Goal: Use online tool/utility: Use online tool/utility

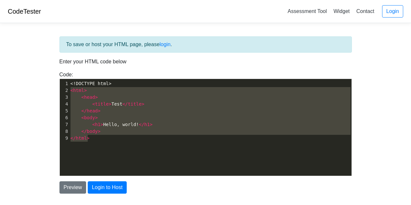
type textarea "<!DOCTYPE html> <html> <head> <title>Test</title> </head> <body> <h1>Hello, wor…"
click at [55, 76] on div "Code: <!DOCTYPE html> <html> <head> <title>Test</title> </head> <body> <h1>Hell…" at bounding box center [206, 123] width 302 height 105
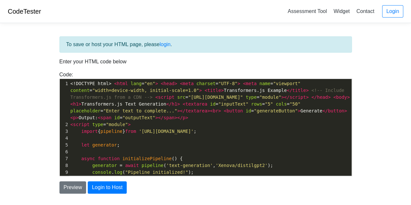
scroll to position [193, 0]
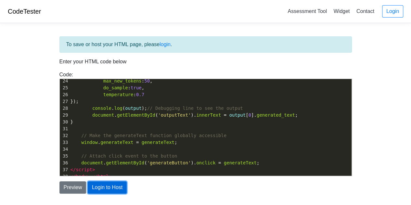
click at [96, 187] on button "Login to Host" at bounding box center [107, 187] width 39 height 12
